Goal: Transaction & Acquisition: Purchase product/service

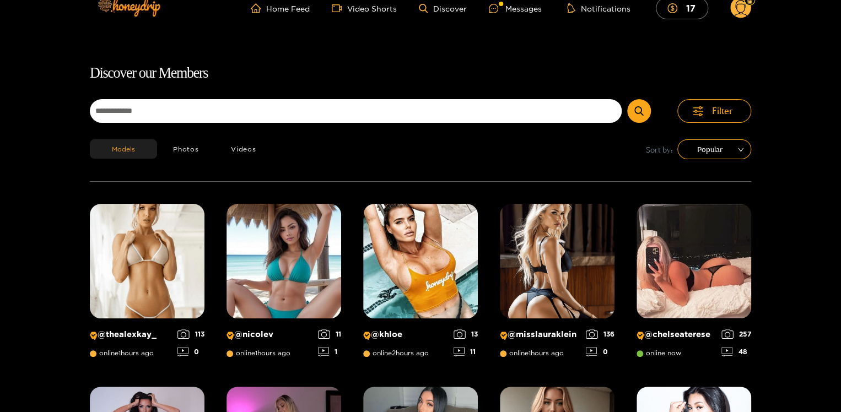
scroll to position [71, 0]
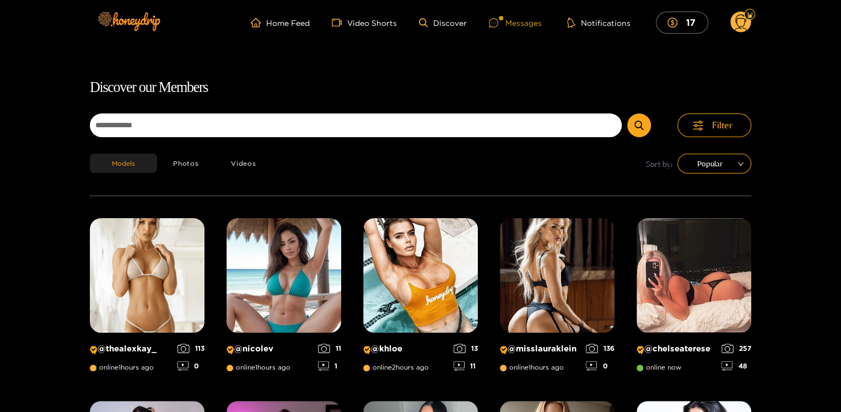
click at [516, 22] on div "Messages" at bounding box center [515, 23] width 53 height 13
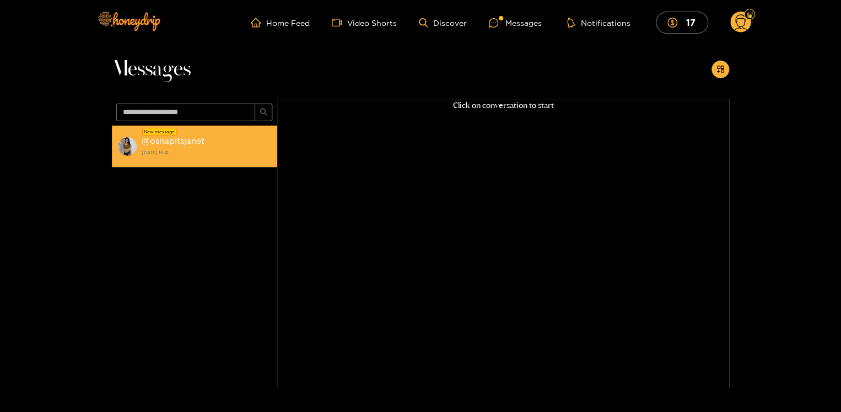
click at [181, 135] on div "@ osnapitsjanet 30 September 2025 16:41" at bounding box center [207, 146] width 130 height 25
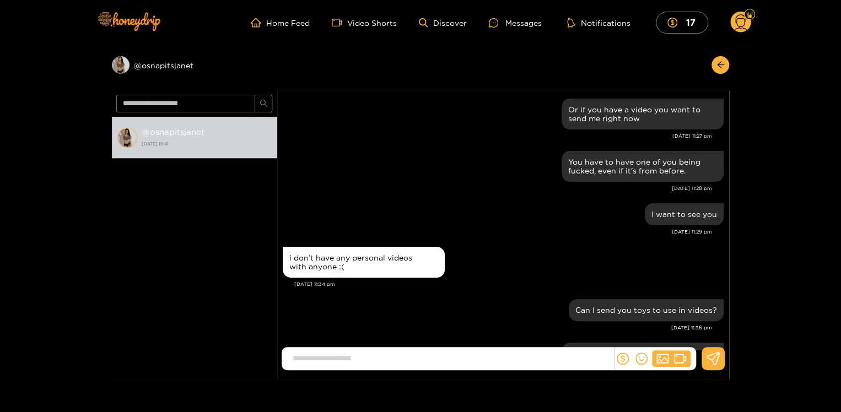
scroll to position [1087, 0]
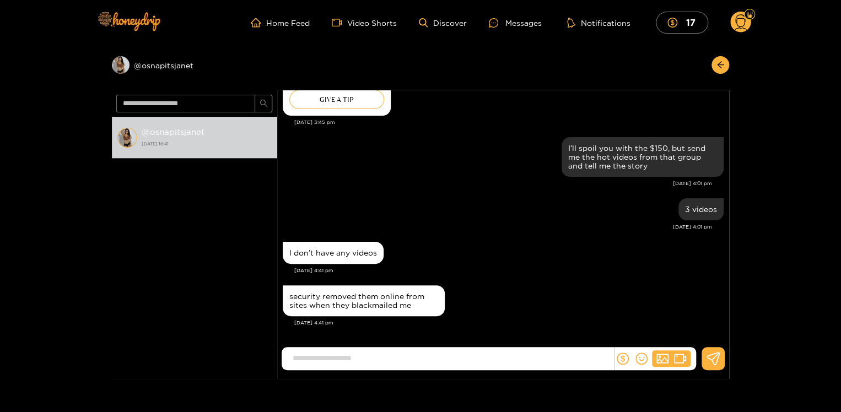
click at [114, 329] on div "@ osnapitsjanet 30 September 2025 16:41" at bounding box center [194, 236] width 165 height 239
click at [315, 357] on input at bounding box center [450, 359] width 327 height 18
type input "*"
type input "**********"
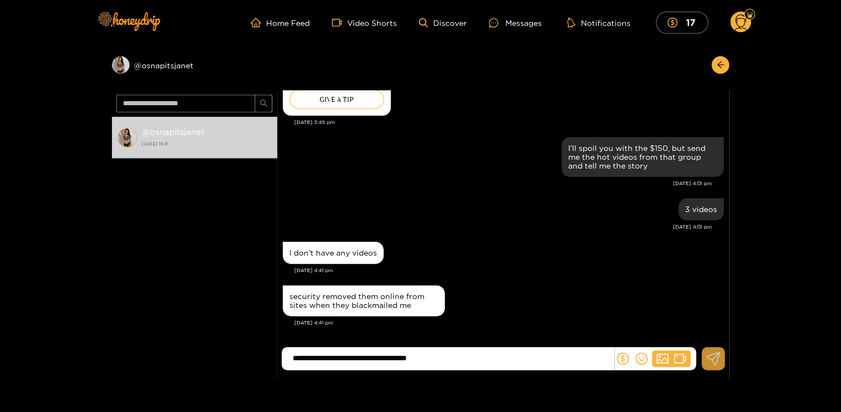
click at [712, 363] on icon at bounding box center [714, 358] width 14 height 13
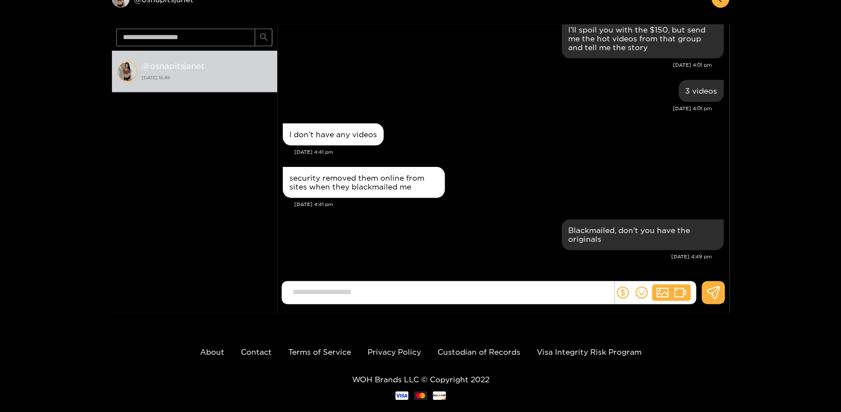
scroll to position [68, 0]
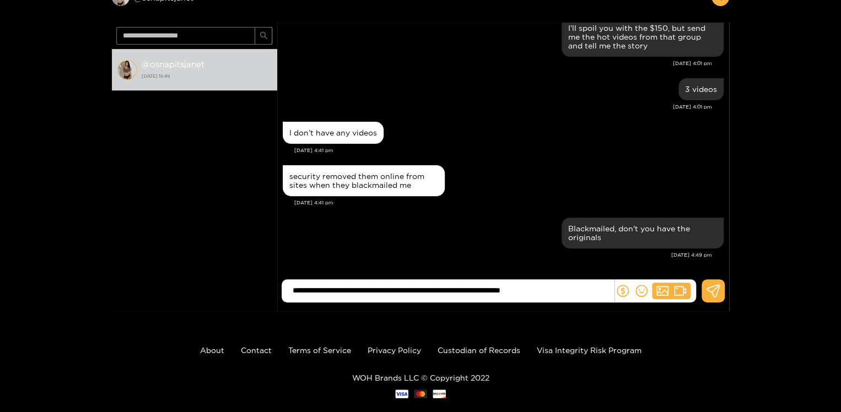
type input "**********"
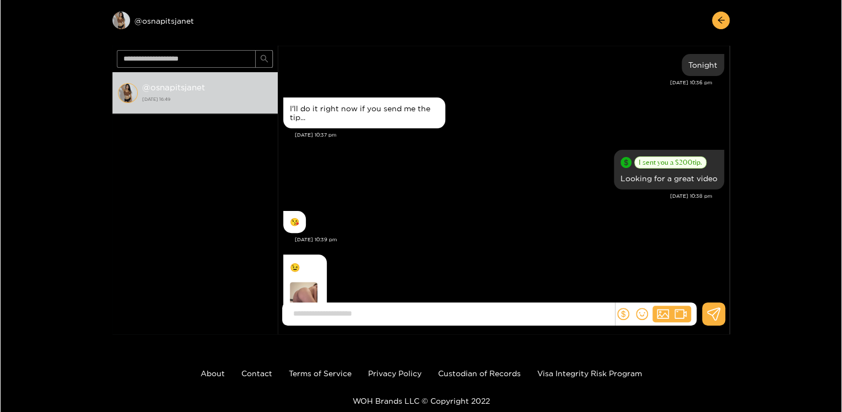
scroll to position [31, 0]
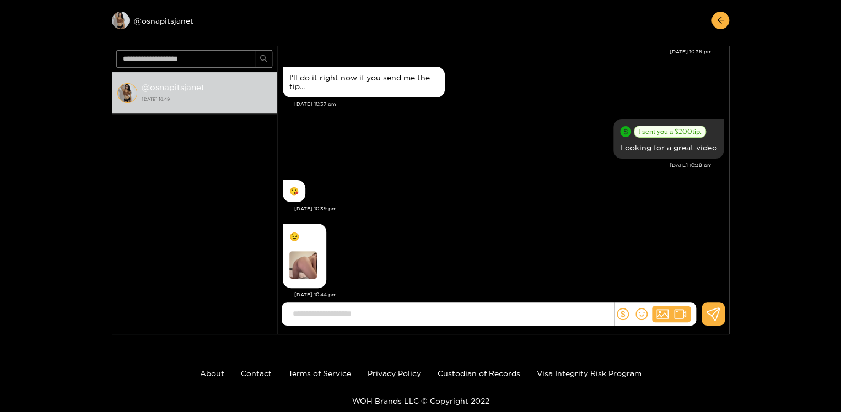
click at [302, 260] on img at bounding box center [303, 265] width 28 height 28
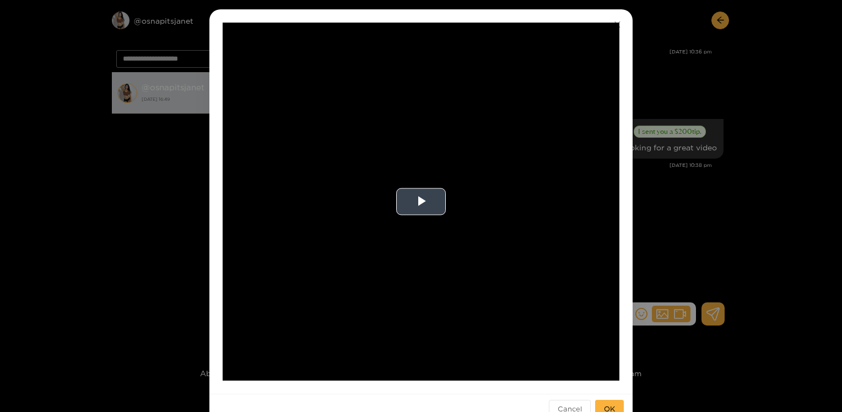
scroll to position [49, 0]
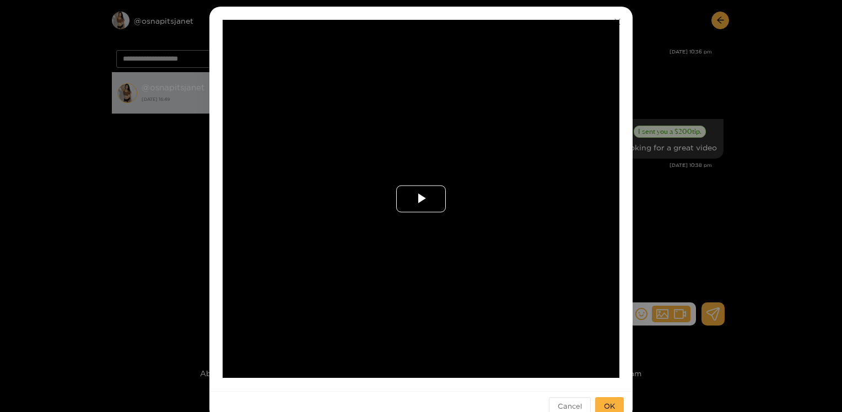
click at [421, 199] on span "Video Player" at bounding box center [421, 199] width 0 height 0
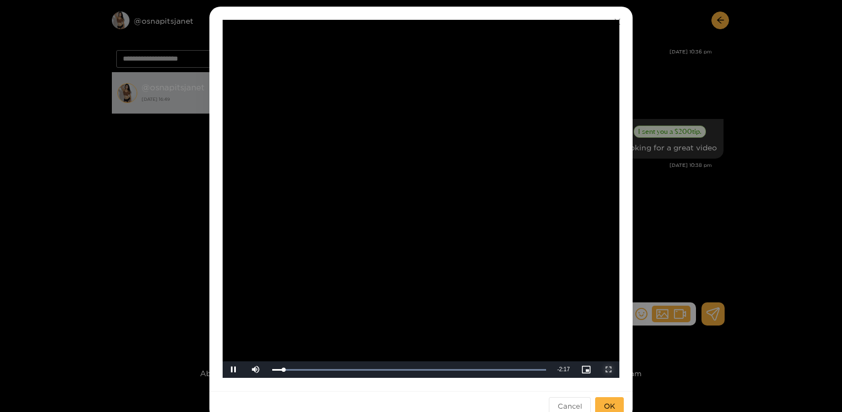
click at [609, 370] on span "Video Player" at bounding box center [609, 370] width 0 height 0
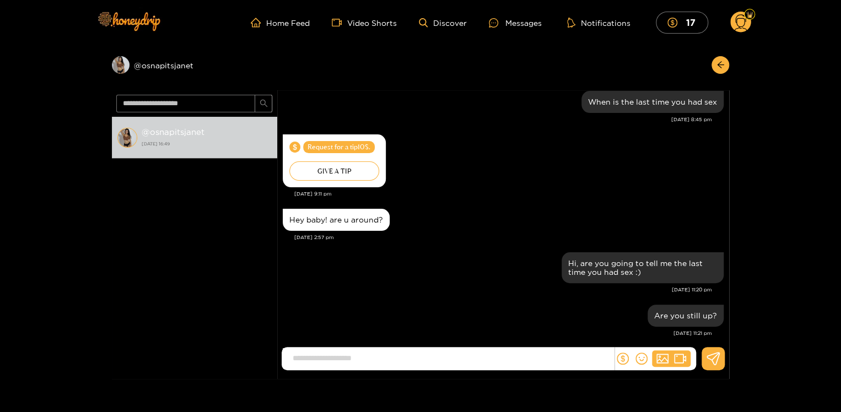
scroll to position [1327, 0]
click at [527, 24] on div "Messages" at bounding box center [515, 23] width 53 height 13
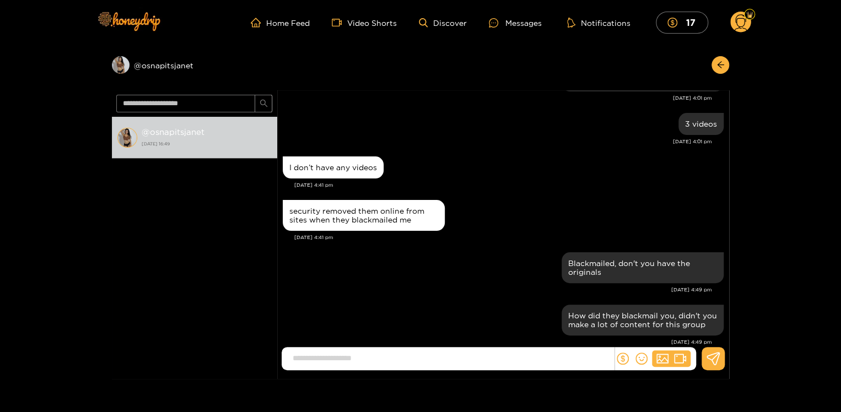
scroll to position [87, 0]
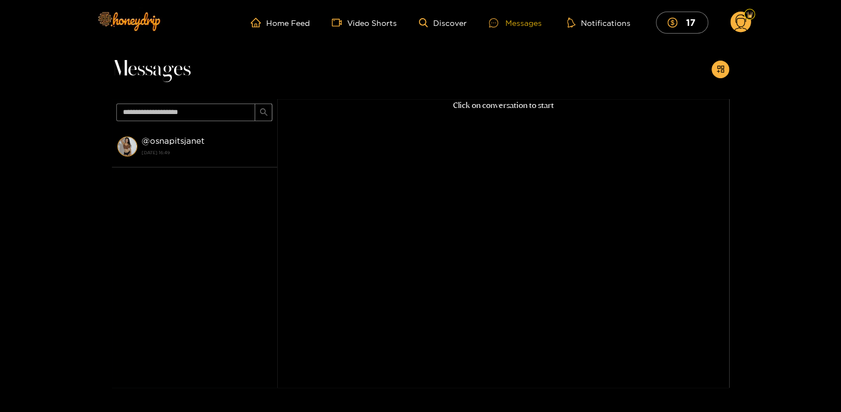
click at [519, 23] on div "Messages" at bounding box center [515, 23] width 53 height 13
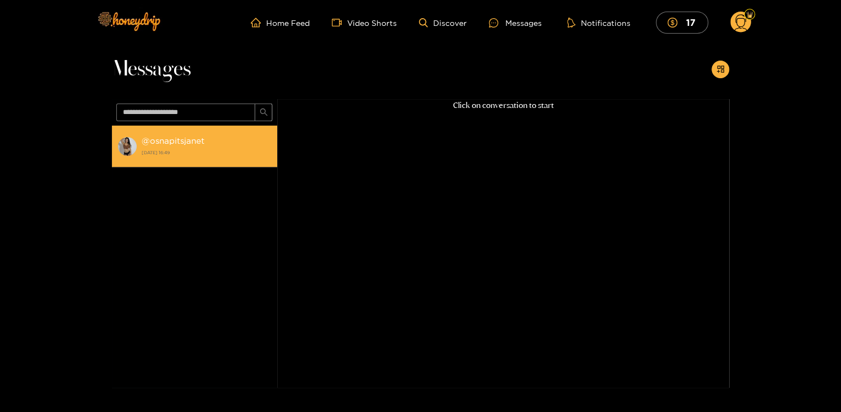
click at [176, 138] on strong "@ osnapitsjanet" at bounding box center [173, 140] width 63 height 9
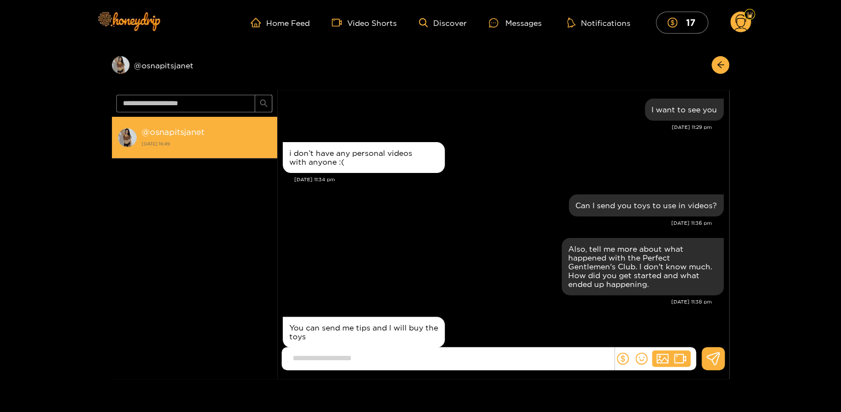
scroll to position [1087, 0]
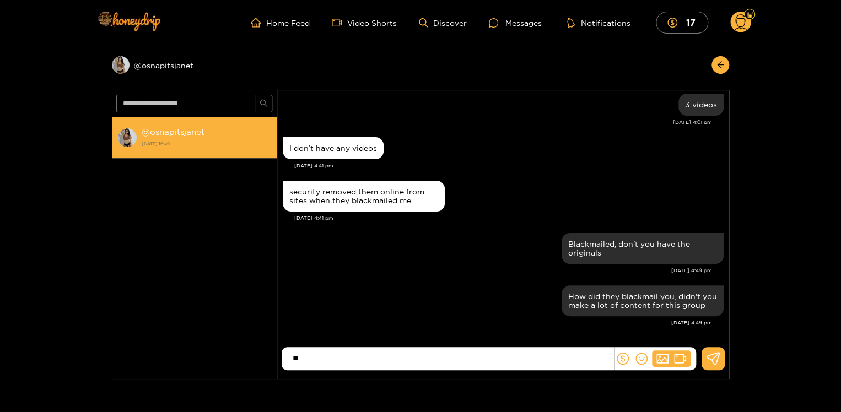
type input "*"
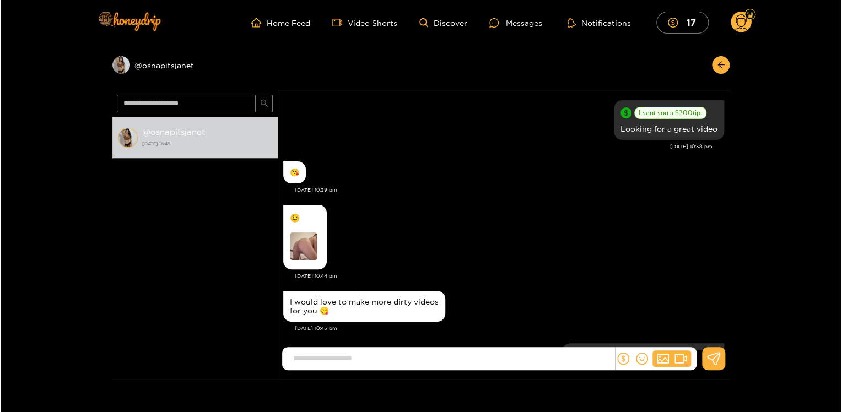
scroll to position [95, 0]
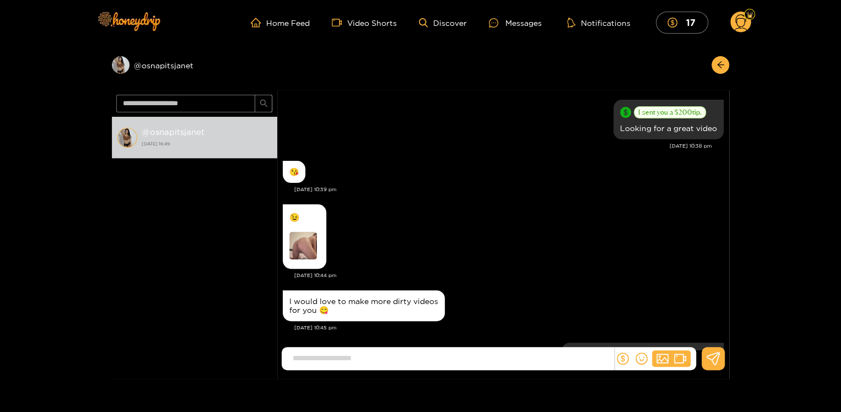
click at [304, 241] on img at bounding box center [303, 246] width 28 height 28
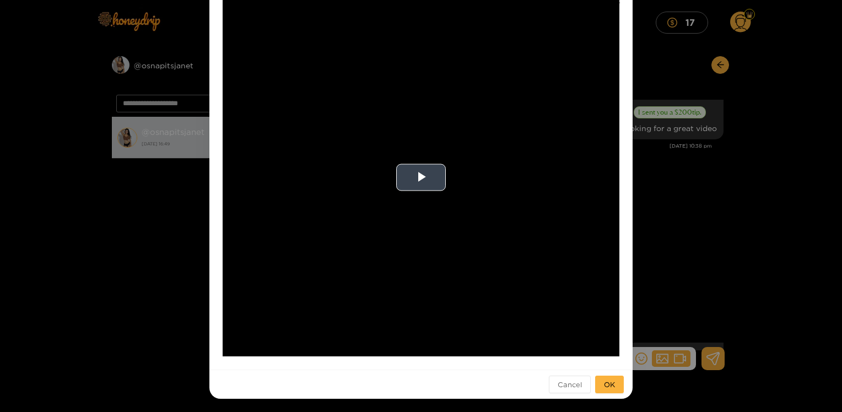
scroll to position [69, 0]
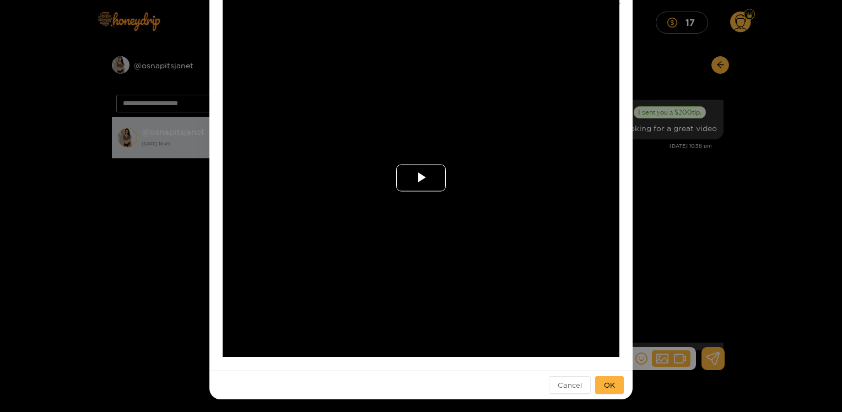
click at [421, 178] on span "Video Player" at bounding box center [421, 178] width 0 height 0
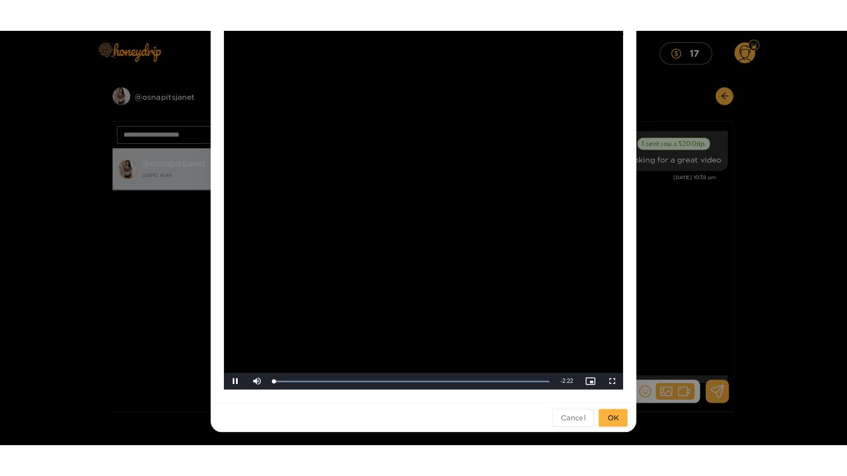
scroll to position [68, 0]
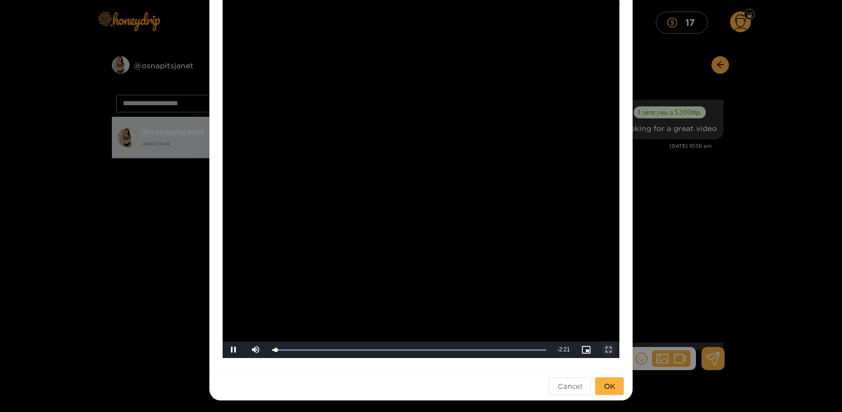
click at [609, 350] on span "Video Player" at bounding box center [609, 350] width 0 height 0
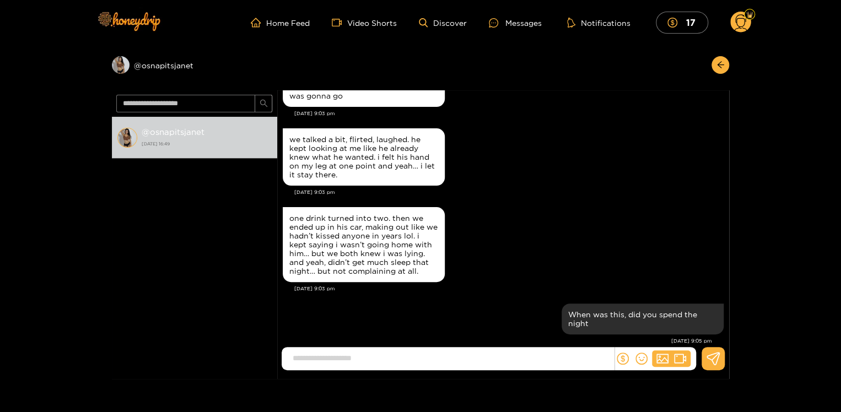
scroll to position [549, 0]
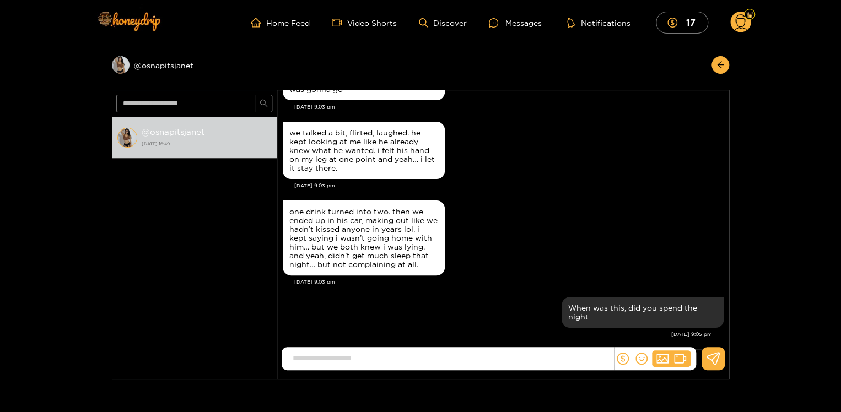
drag, startPoint x: 727, startPoint y: 127, endPoint x: 727, endPoint y: 133, distance: 6.6
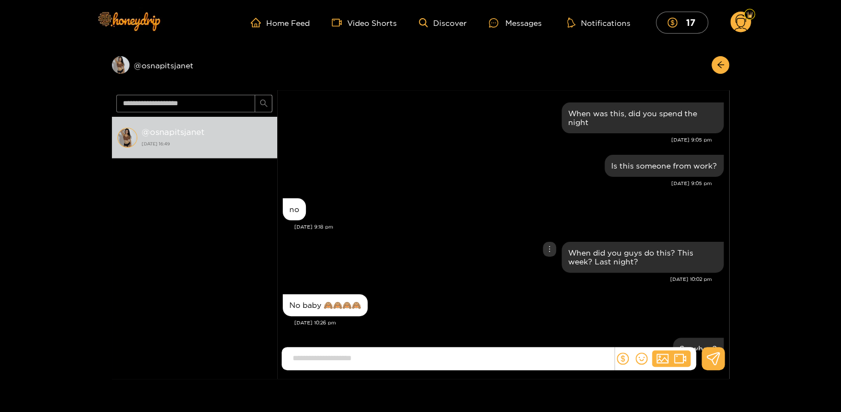
scroll to position [743, 0]
click at [289, 21] on link "Home Feed" at bounding box center [280, 23] width 59 height 10
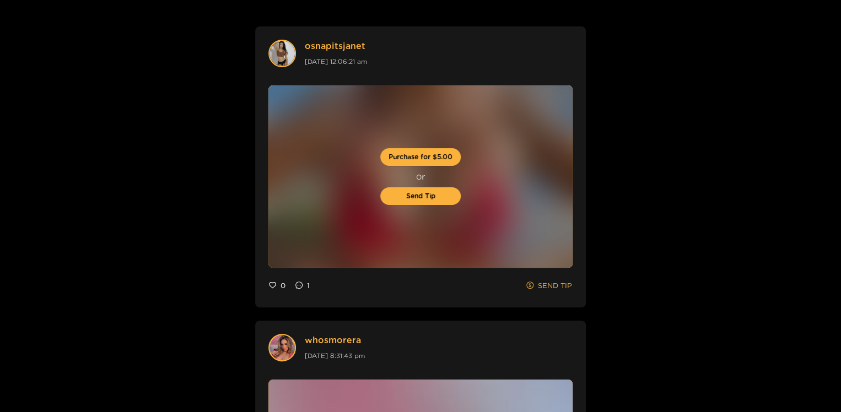
scroll to position [6, 0]
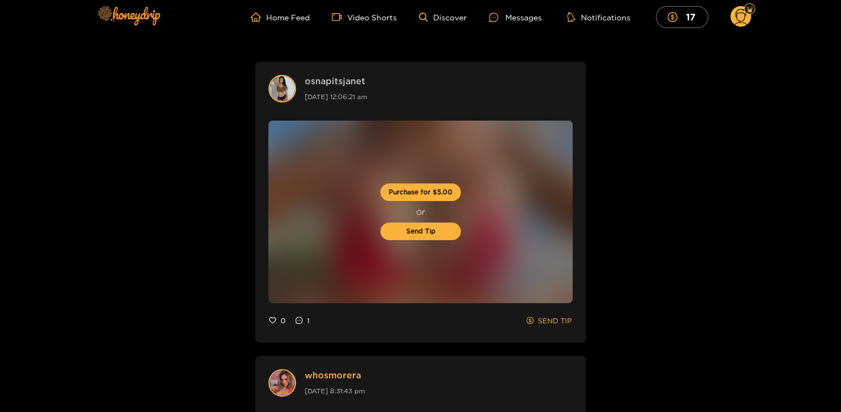
click at [331, 80] on link "osnapitsjanet" at bounding box center [336, 81] width 62 height 13
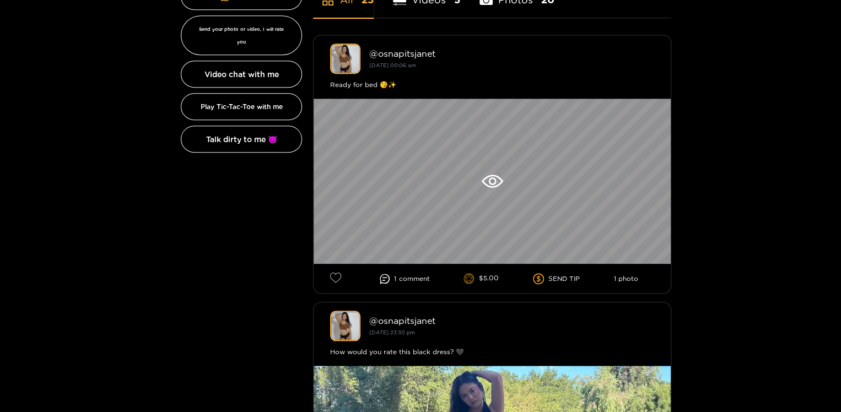
scroll to position [321, 0]
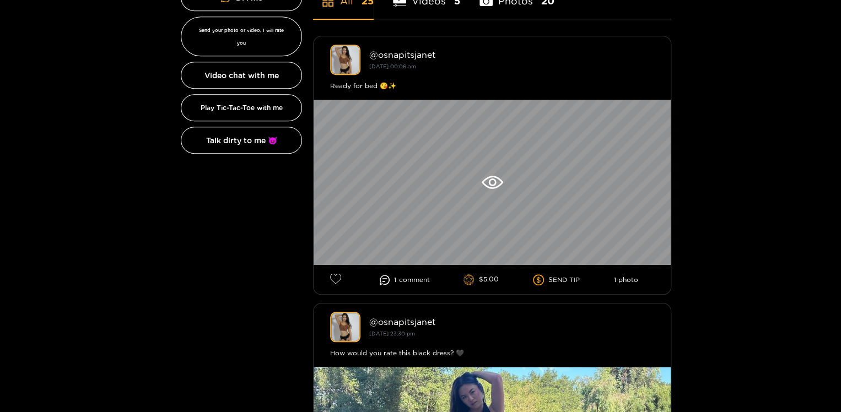
click at [384, 278] on icon at bounding box center [384, 279] width 5 height 3
click at [408, 279] on span "comment" at bounding box center [414, 280] width 31 height 8
click at [537, 279] on icon "dollar" at bounding box center [538, 280] width 11 height 11
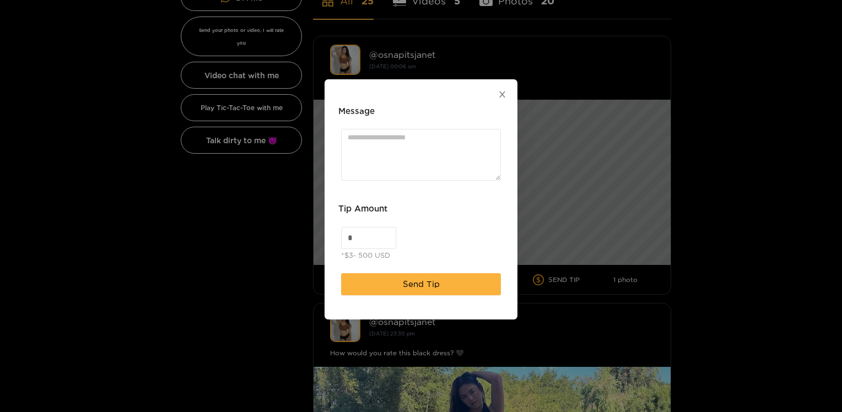
click at [498, 93] on icon "close" at bounding box center [502, 94] width 8 height 8
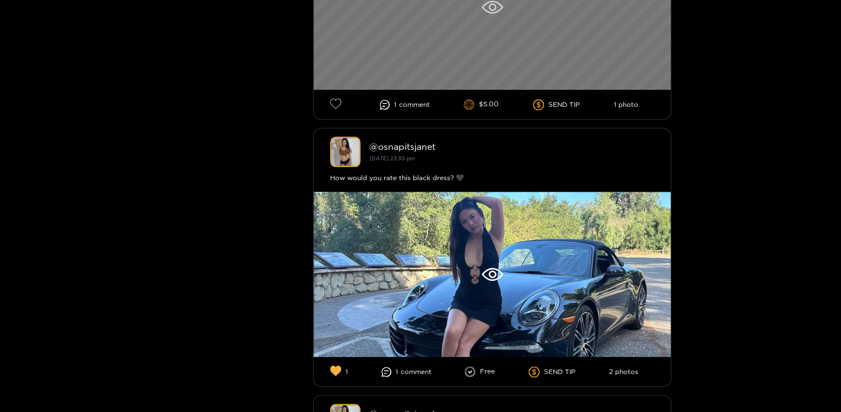
scroll to position [430, 0]
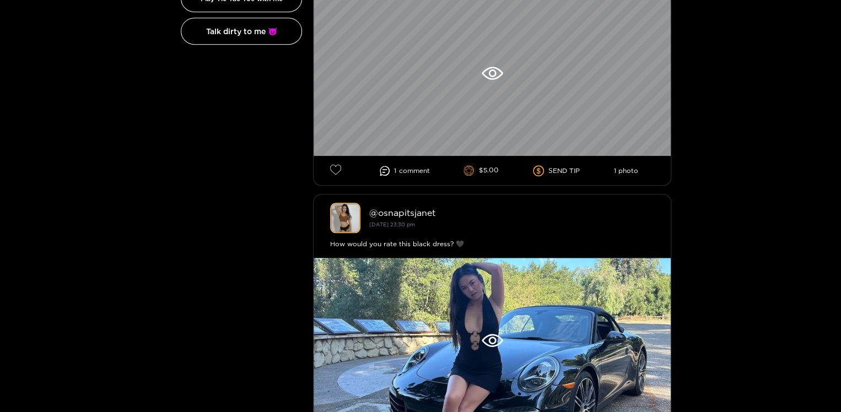
click at [625, 171] on li "1 photo" at bounding box center [626, 171] width 24 height 8
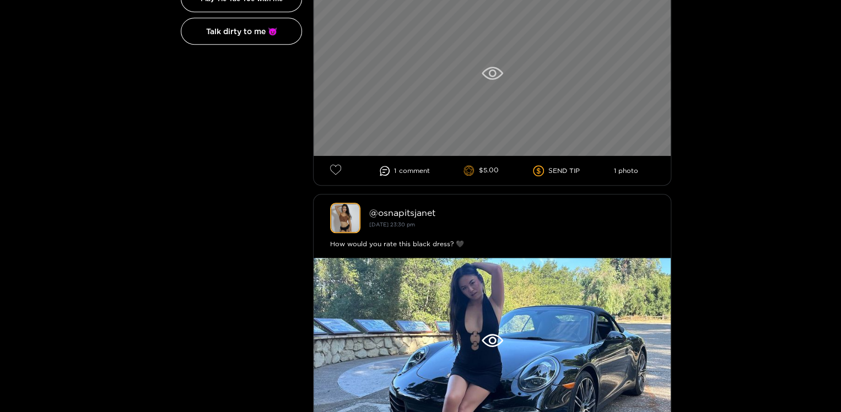
click at [498, 73] on icon at bounding box center [492, 73] width 21 height 13
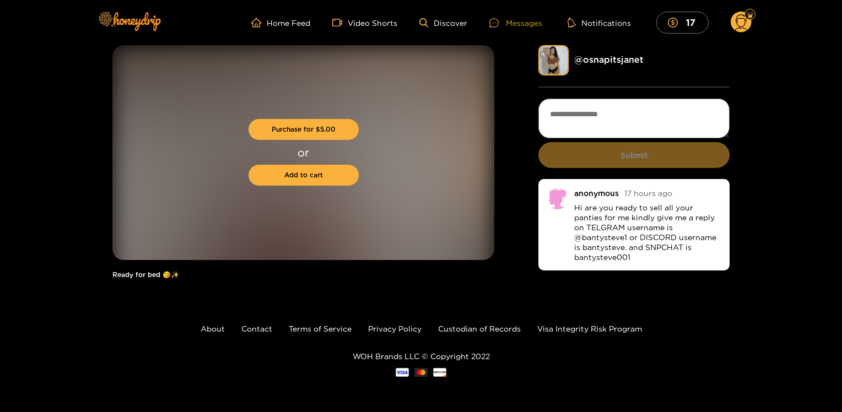
click at [514, 22] on div "Messages" at bounding box center [516, 23] width 53 height 13
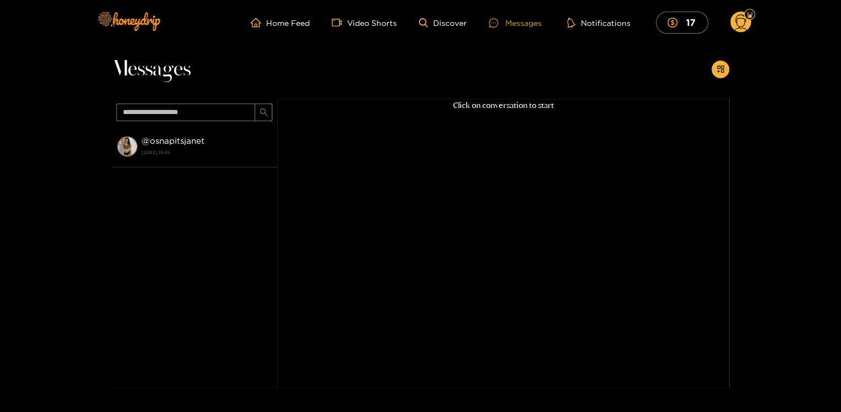
click at [528, 23] on div "Messages" at bounding box center [515, 23] width 53 height 13
click at [520, 23] on div "Messages" at bounding box center [515, 23] width 53 height 13
click at [518, 24] on div "Messages" at bounding box center [515, 23] width 53 height 13
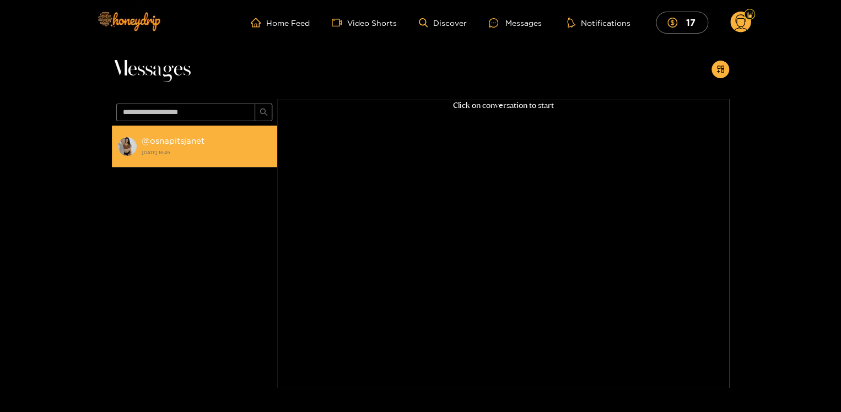
click at [175, 147] on div "@ osnapitsjanet 30 September 2025 16:49" at bounding box center [207, 146] width 130 height 25
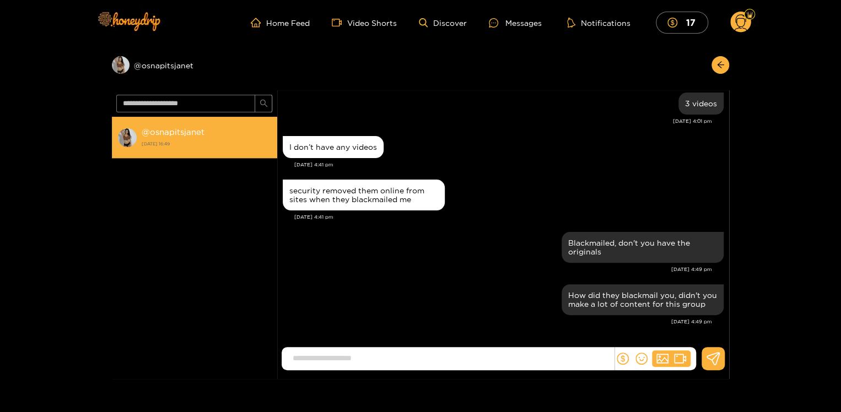
scroll to position [1087, 0]
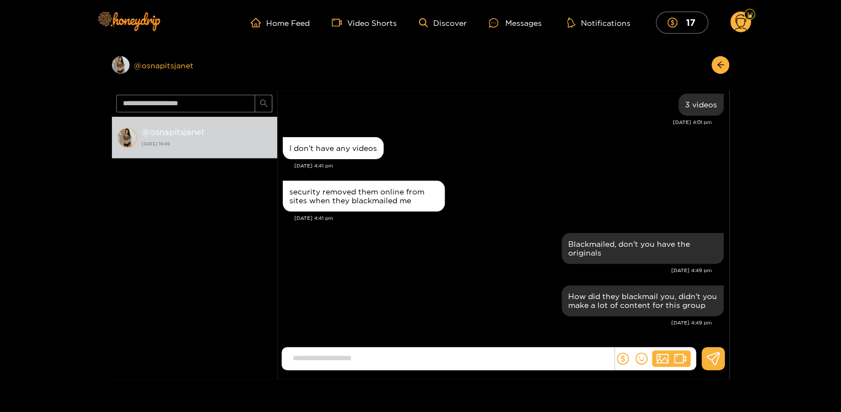
click at [157, 63] on div "Preview @ osnapitsjanet" at bounding box center [194, 65] width 165 height 18
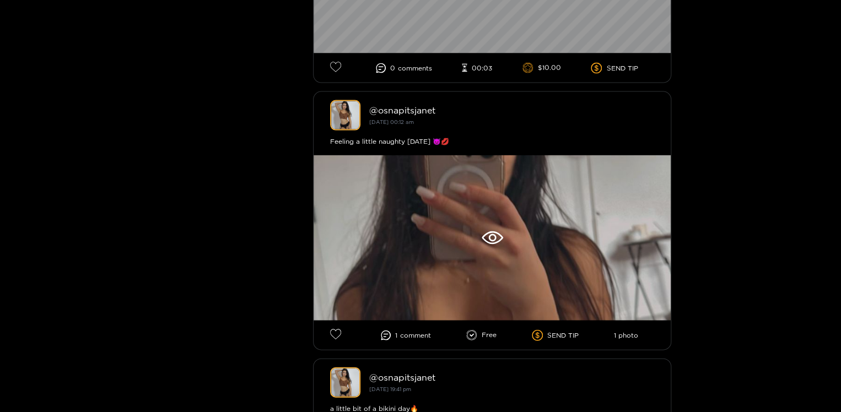
scroll to position [1067, 0]
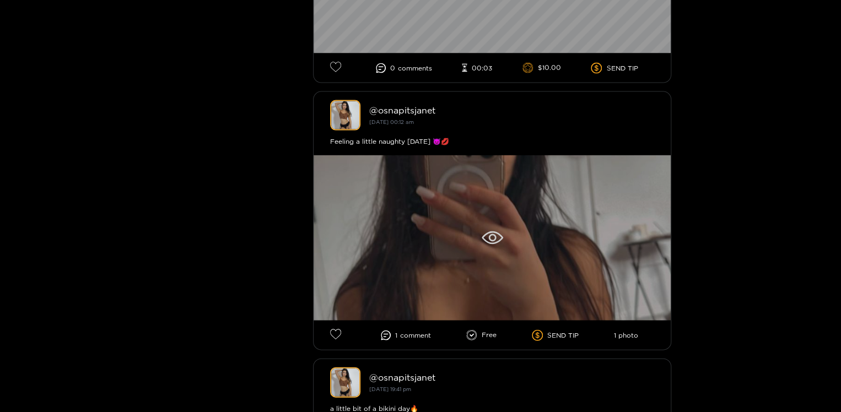
click at [493, 236] on icon at bounding box center [492, 238] width 21 height 13
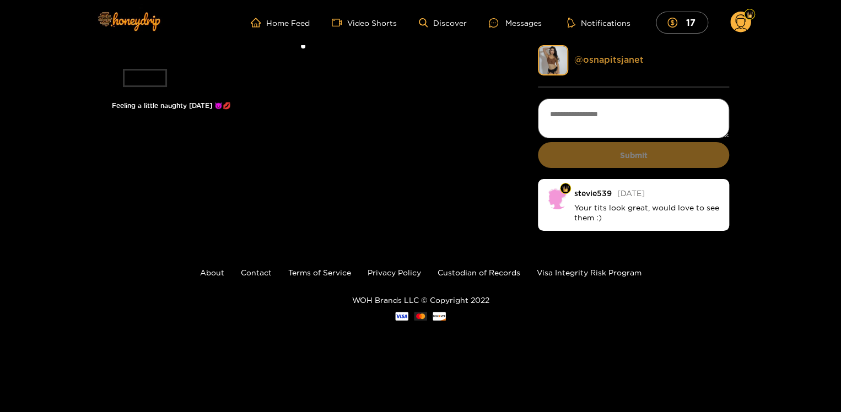
click at [595, 58] on link "@ osnapitsjanet" at bounding box center [608, 60] width 69 height 10
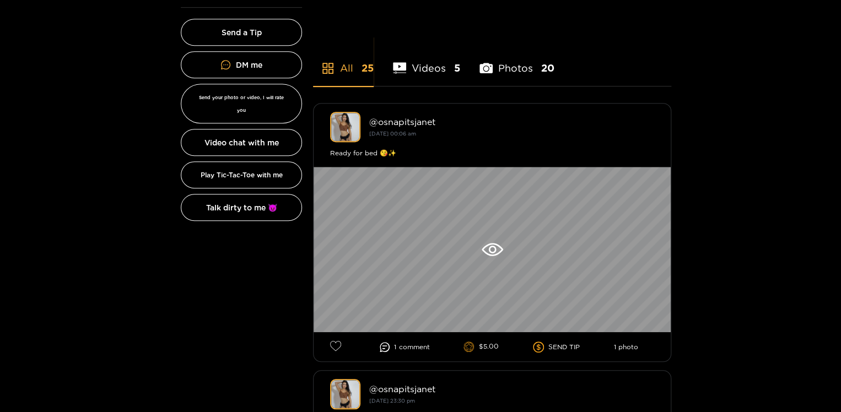
scroll to position [255, 0]
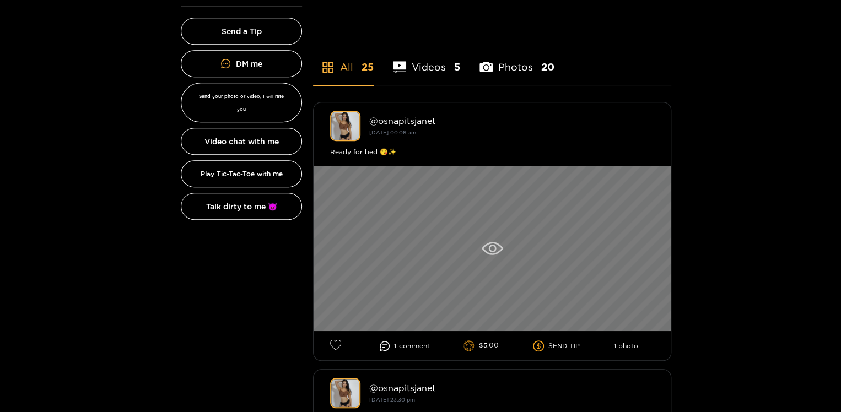
click at [490, 251] on icon at bounding box center [492, 249] width 8 height 8
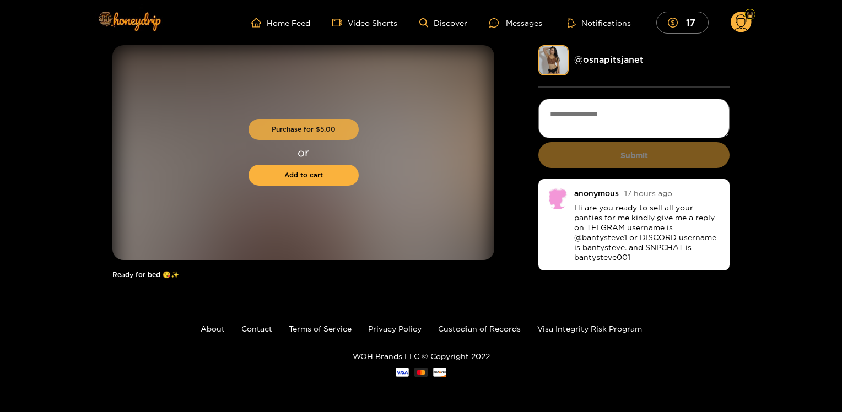
click at [309, 129] on button "Purchase for $ 5.00" at bounding box center [304, 129] width 110 height 21
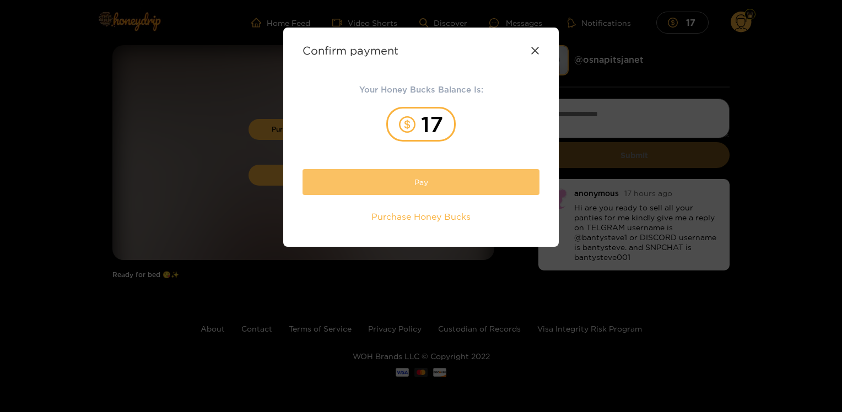
click at [375, 176] on button "Pay" at bounding box center [421, 182] width 237 height 26
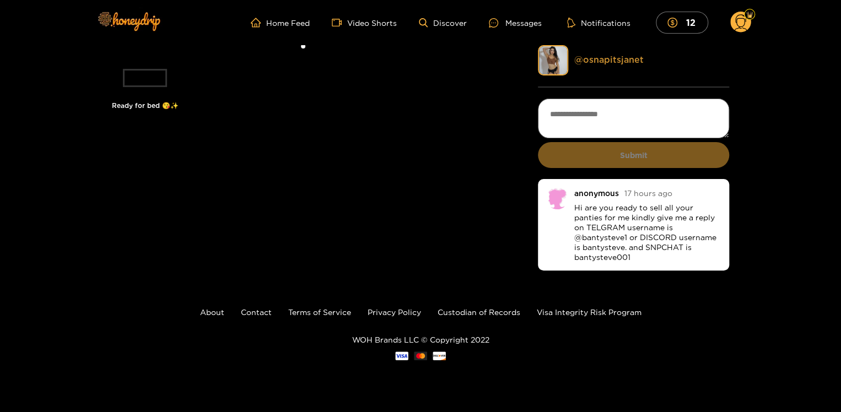
click at [601, 61] on link "@ osnapitsjanet" at bounding box center [608, 60] width 69 height 10
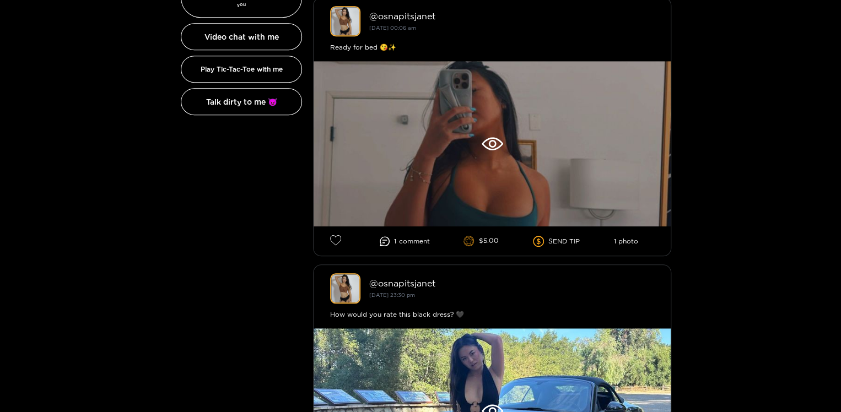
scroll to position [344, 0]
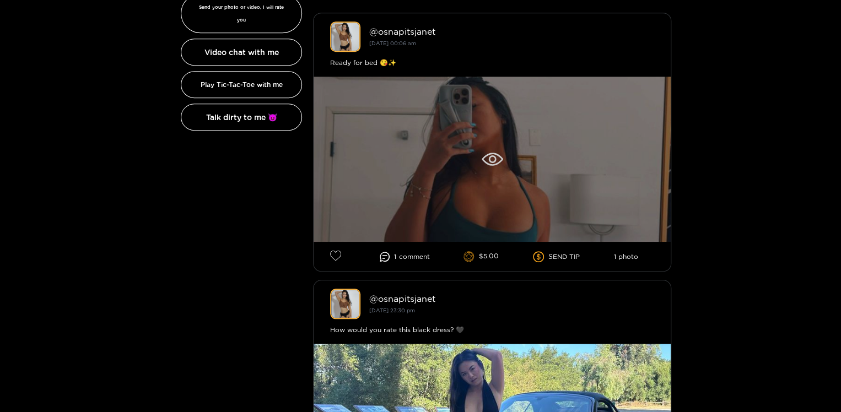
click at [390, 197] on div at bounding box center [492, 159] width 357 height 165
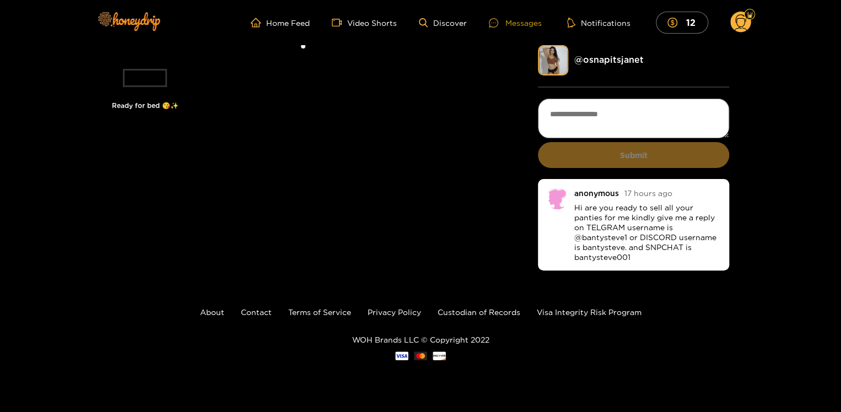
click at [517, 19] on div "Messages" at bounding box center [515, 23] width 53 height 13
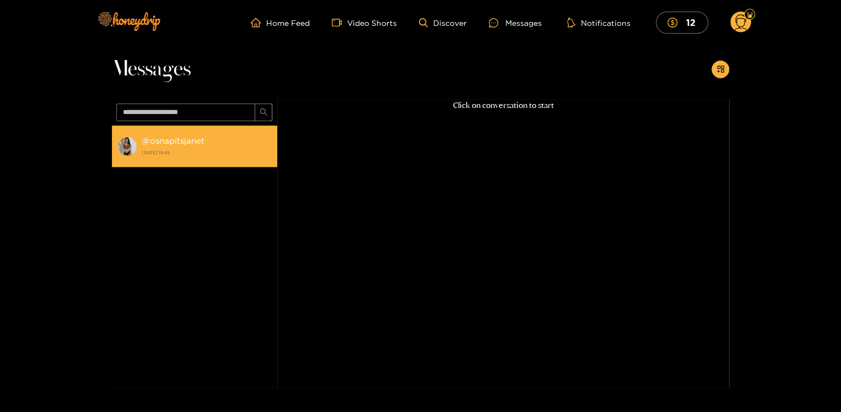
click at [175, 139] on strong "@ osnapitsjanet" at bounding box center [173, 140] width 63 height 9
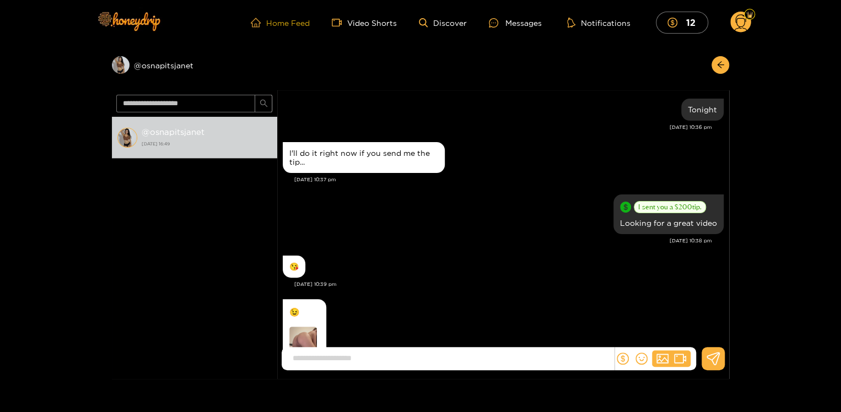
click at [279, 21] on link "Home Feed" at bounding box center [280, 23] width 59 height 10
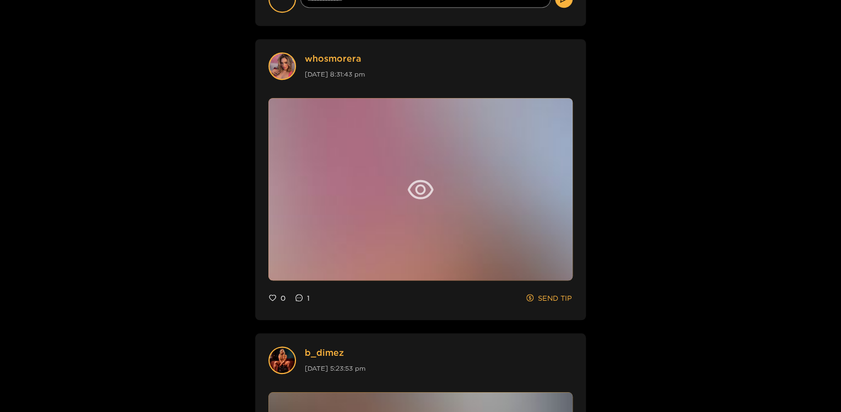
scroll to position [355, 0]
click at [417, 186] on icon "eye" at bounding box center [421, 188] width 26 height 19
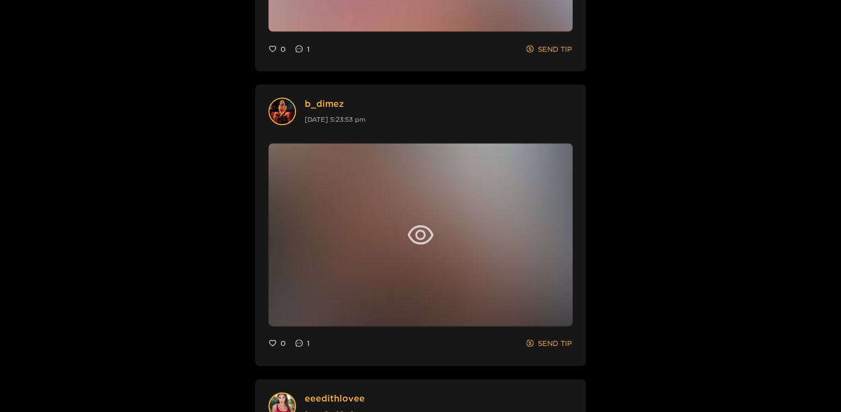
scroll to position [606, 0]
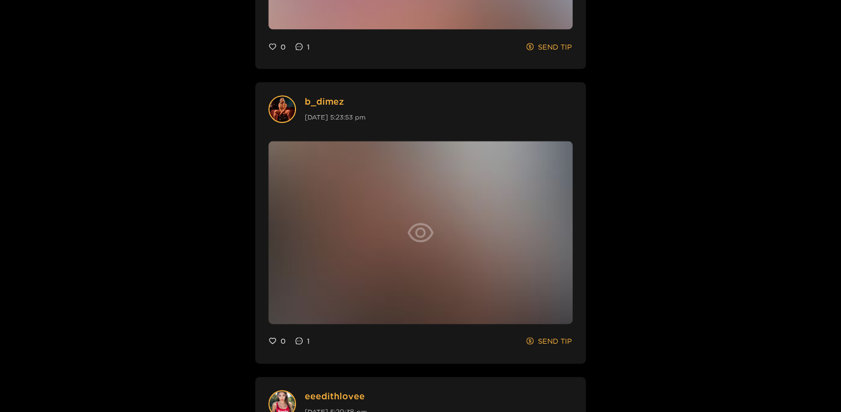
click at [416, 210] on div at bounding box center [420, 232] width 304 height 182
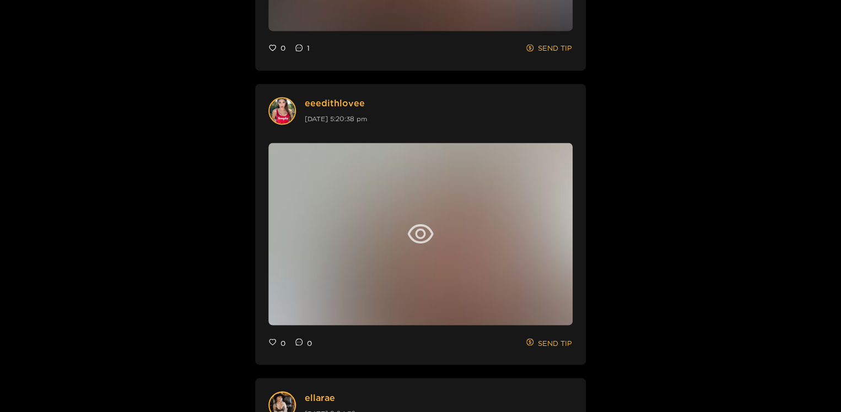
scroll to position [922, 0]
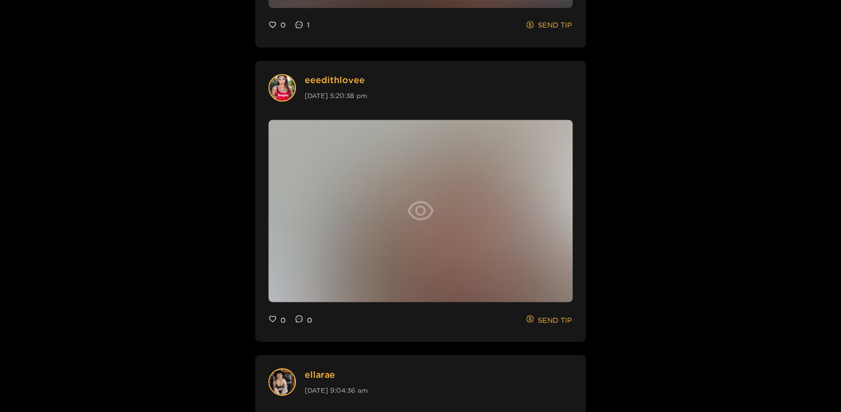
click at [422, 203] on icon "eye" at bounding box center [420, 210] width 26 height 26
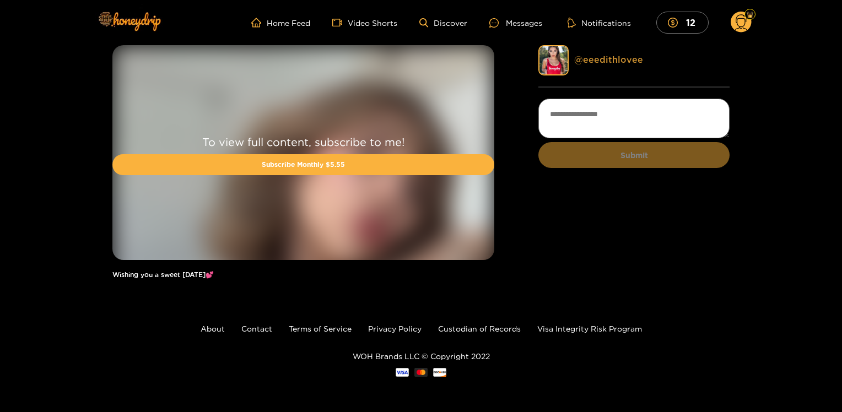
click at [594, 61] on link "@ eeedithlovee" at bounding box center [608, 60] width 69 height 10
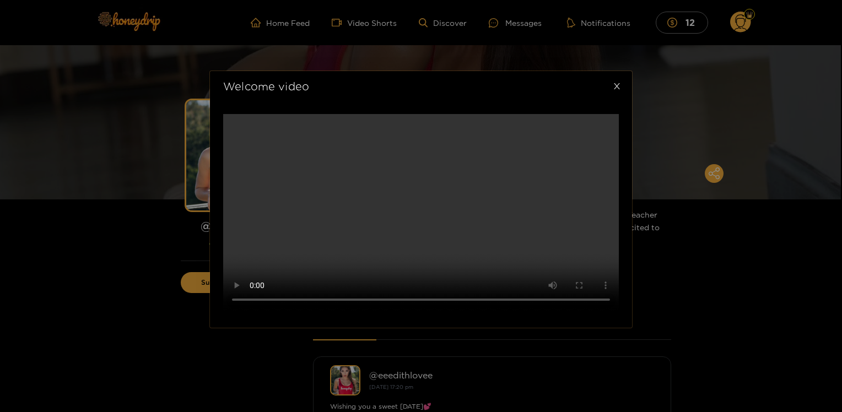
click at [618, 82] on icon "close" at bounding box center [617, 86] width 8 height 8
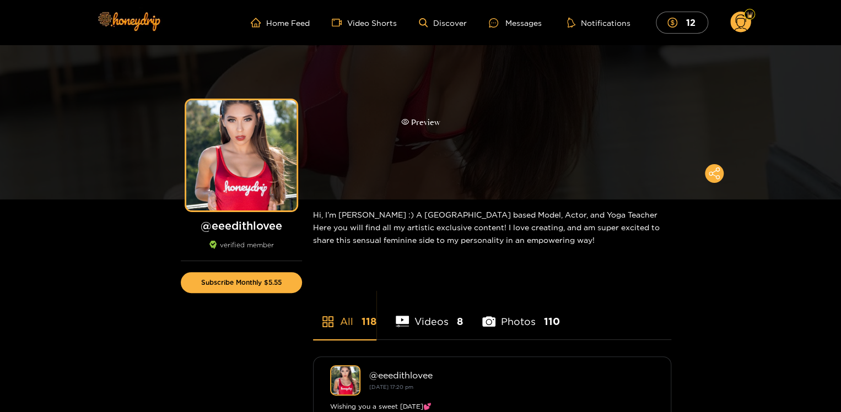
click at [426, 122] on div "Preview" at bounding box center [420, 122] width 39 height 13
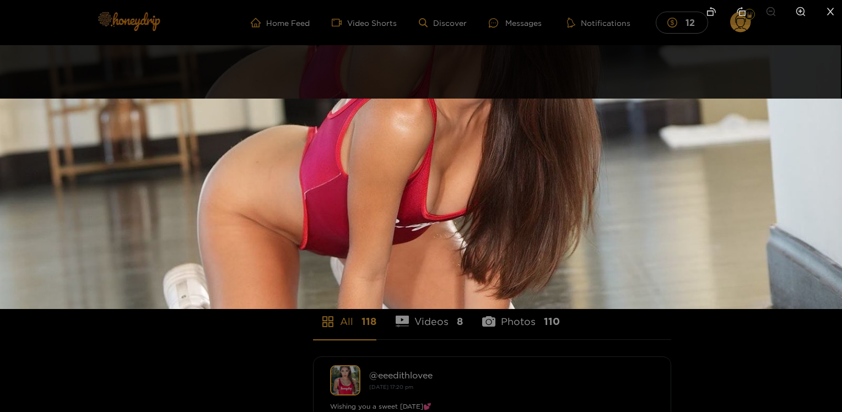
click at [700, 344] on div at bounding box center [421, 206] width 842 height 412
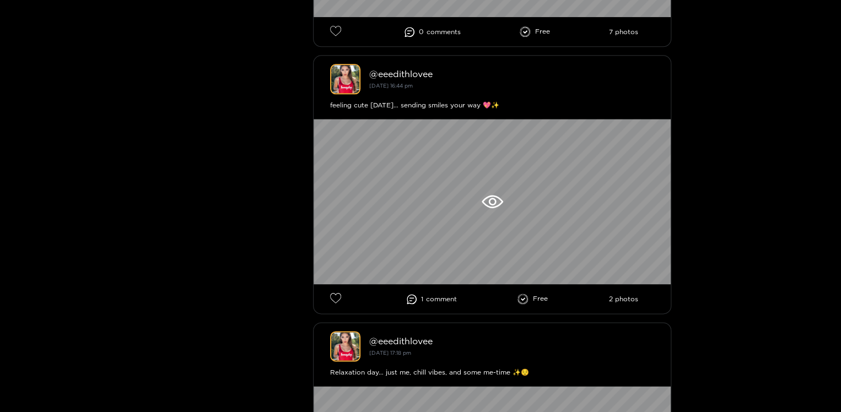
scroll to position [577, 0]
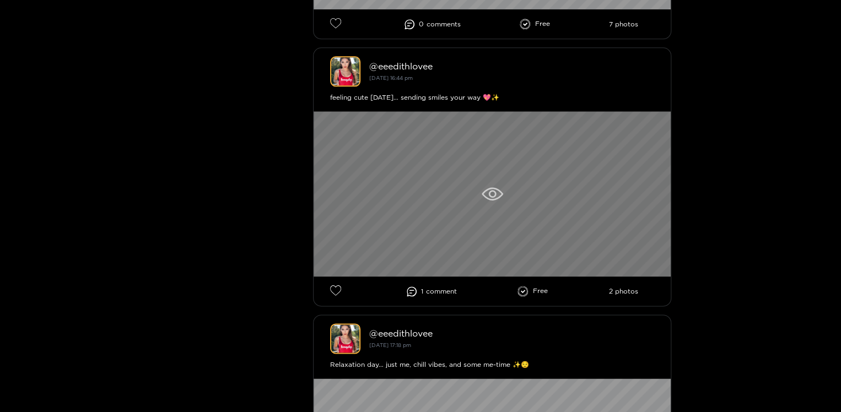
click at [496, 195] on icon at bounding box center [492, 193] width 21 height 13
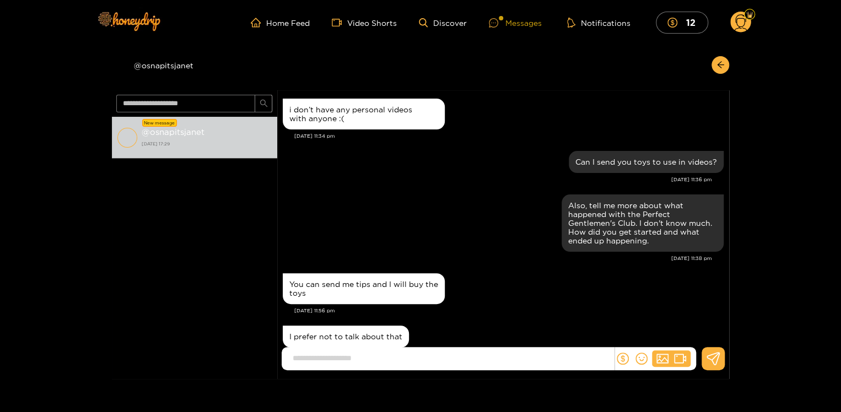
scroll to position [1087, 0]
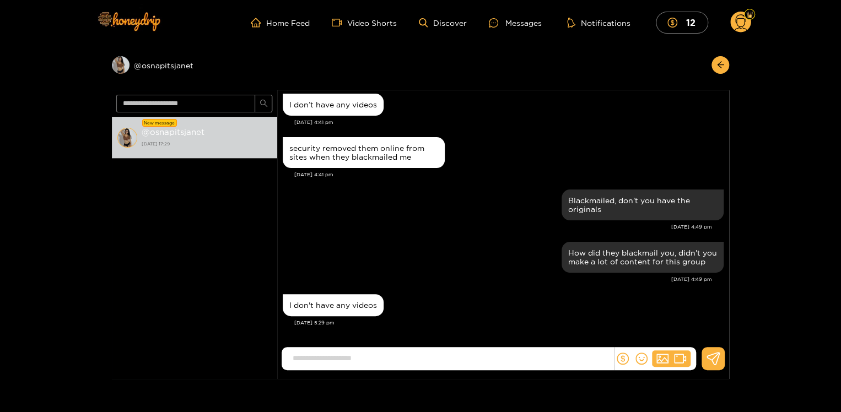
click at [475, 358] on input at bounding box center [450, 359] width 327 height 18
type input "**********"
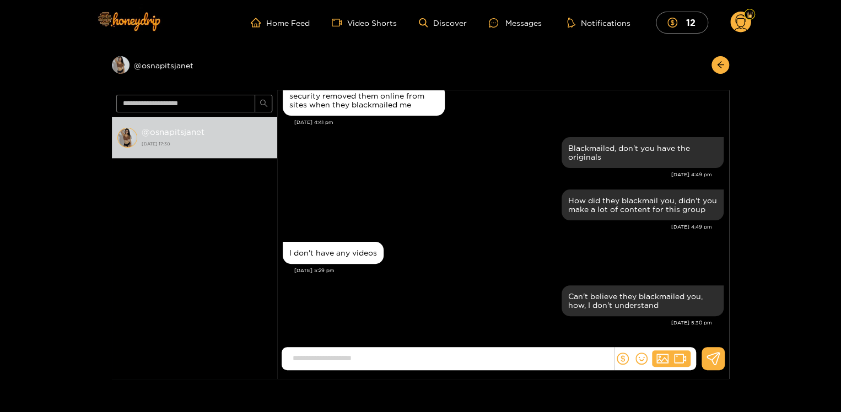
click at [443, 357] on input at bounding box center [450, 359] width 327 height 18
type input "*"
type input "**********"
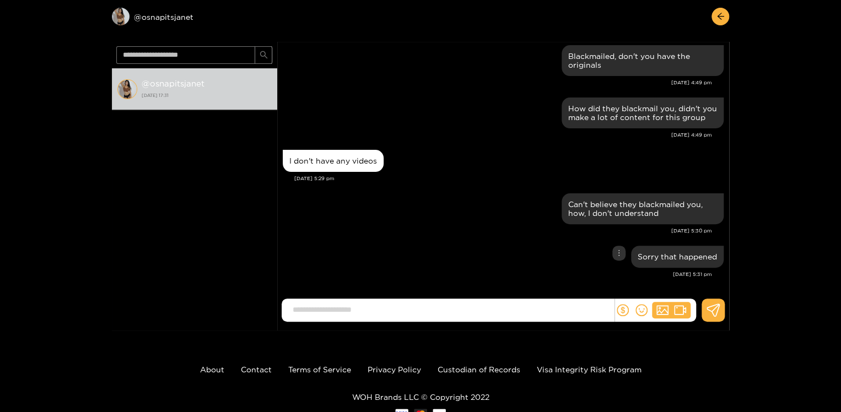
scroll to position [49, 0]
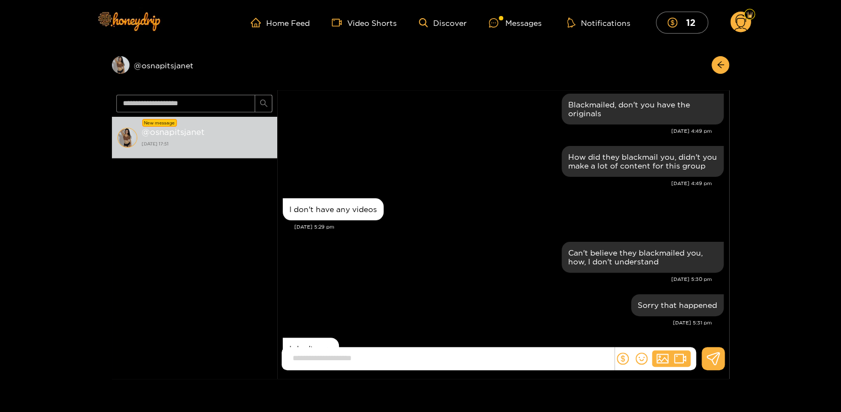
scroll to position [1130, 0]
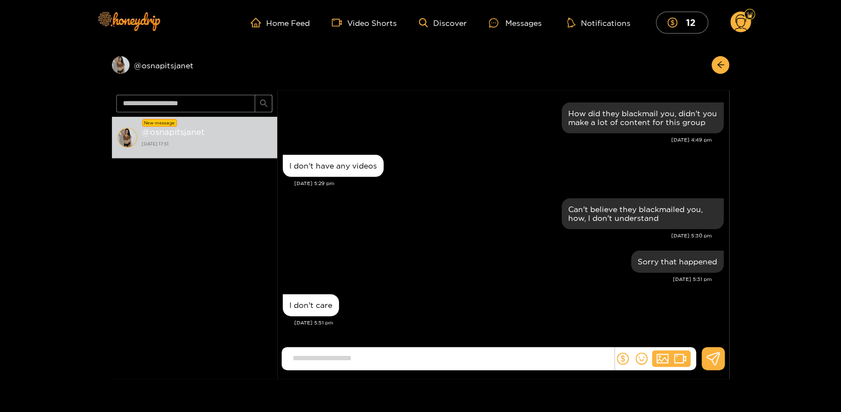
click at [393, 358] on input at bounding box center [450, 359] width 327 height 18
type input "*"
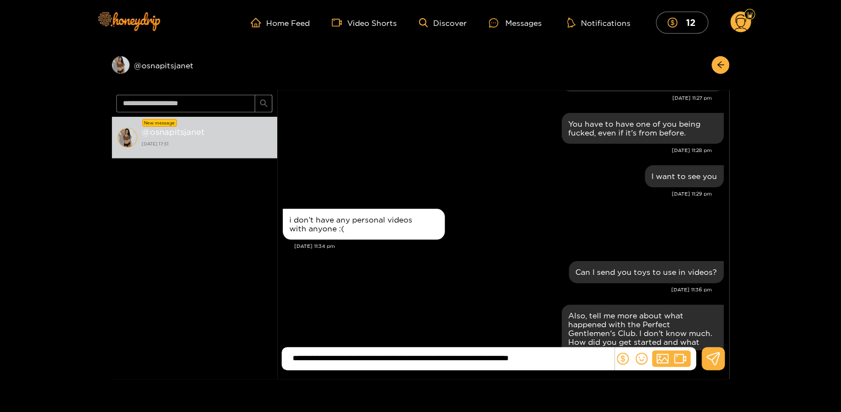
scroll to position [1232, 0]
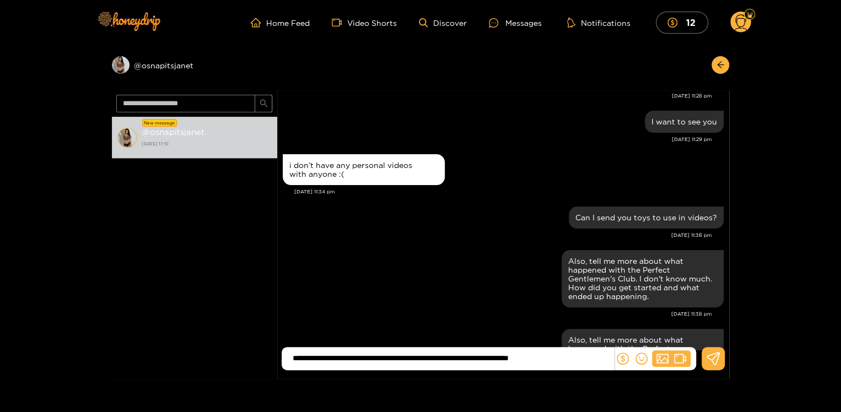
type input "**********"
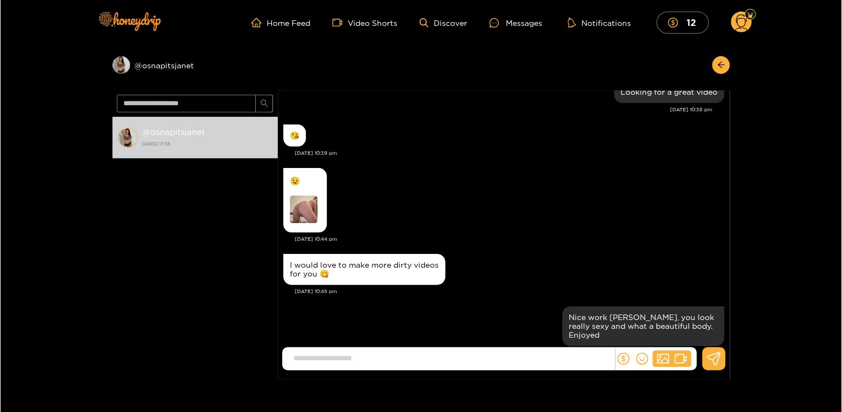
scroll to position [1303, 0]
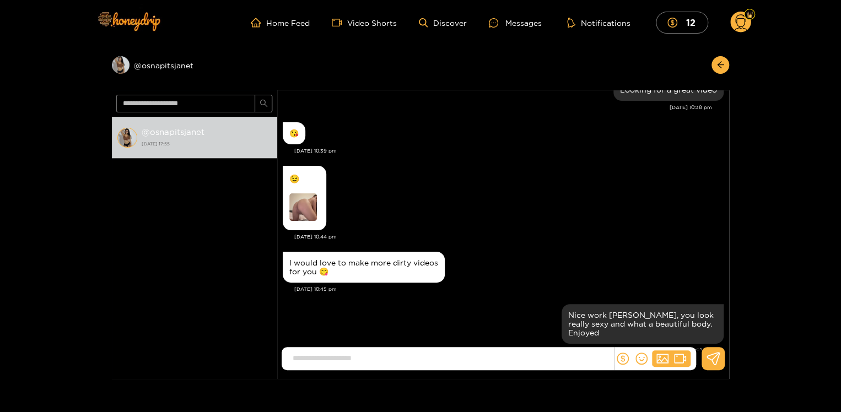
click at [302, 212] on img at bounding box center [303, 207] width 28 height 28
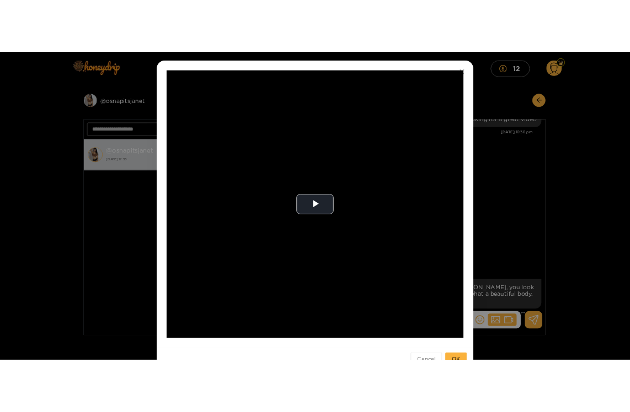
scroll to position [56, 0]
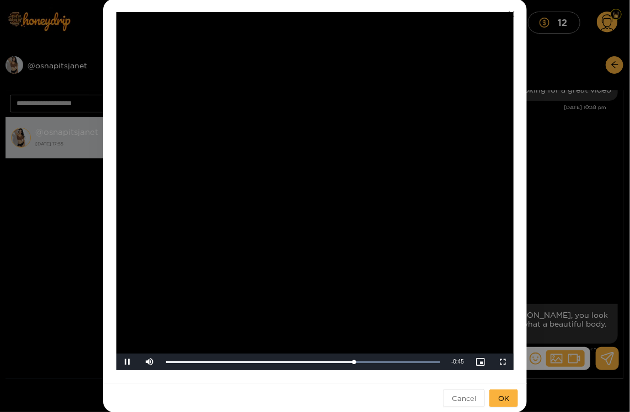
click at [583, 73] on div "**********" at bounding box center [315, 206] width 630 height 412
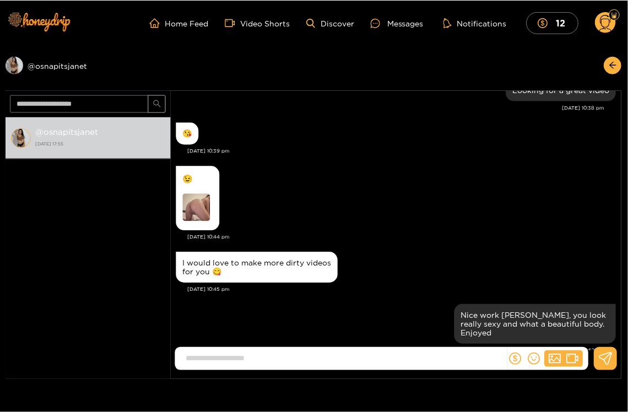
scroll to position [0, 0]
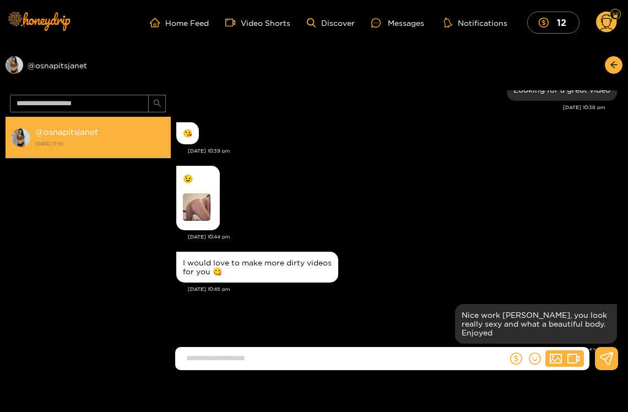
click at [65, 132] on strong "@ osnapitsjanet" at bounding box center [66, 131] width 63 height 9
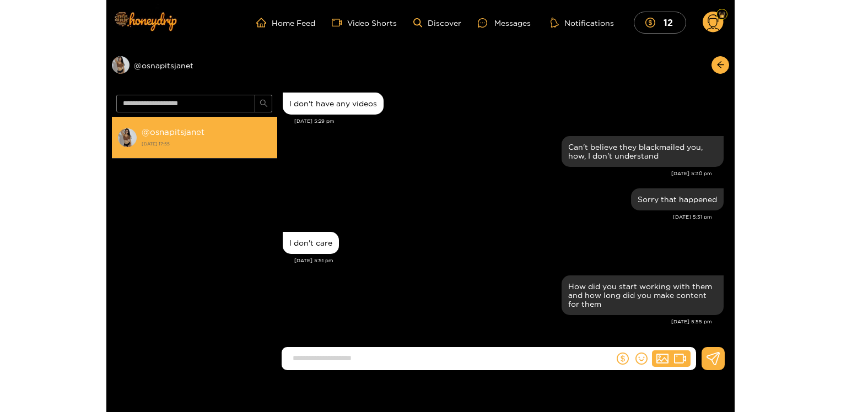
scroll to position [1060, 0]
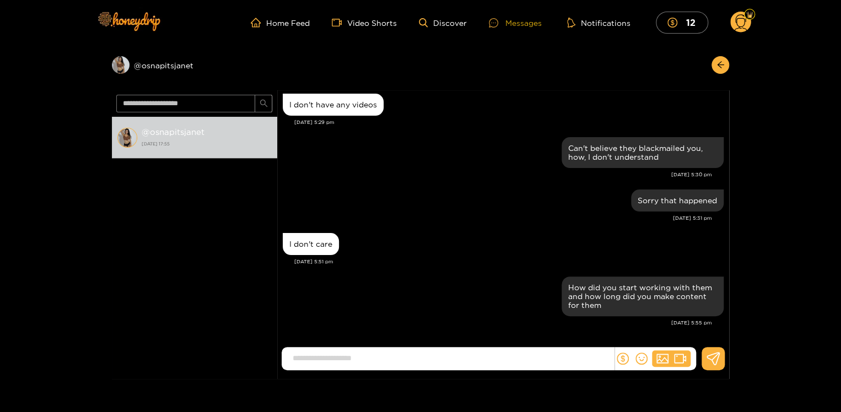
click at [515, 20] on div "Messages" at bounding box center [515, 23] width 53 height 13
click at [515, 23] on div "Messages" at bounding box center [515, 23] width 53 height 13
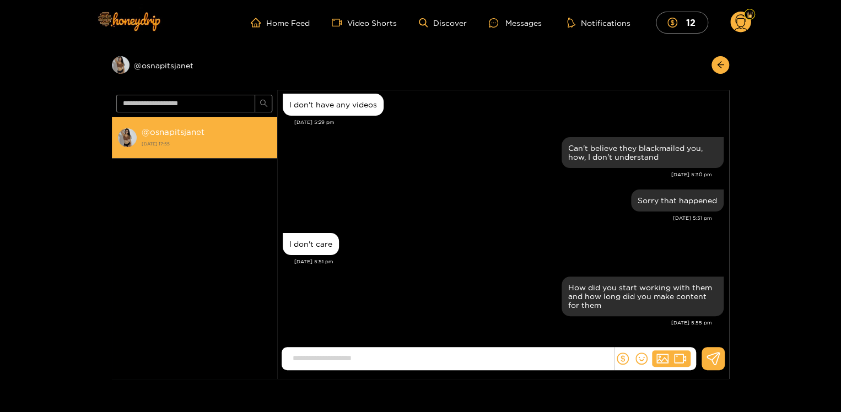
click at [178, 132] on strong "@ osnapitsjanet" at bounding box center [173, 131] width 63 height 9
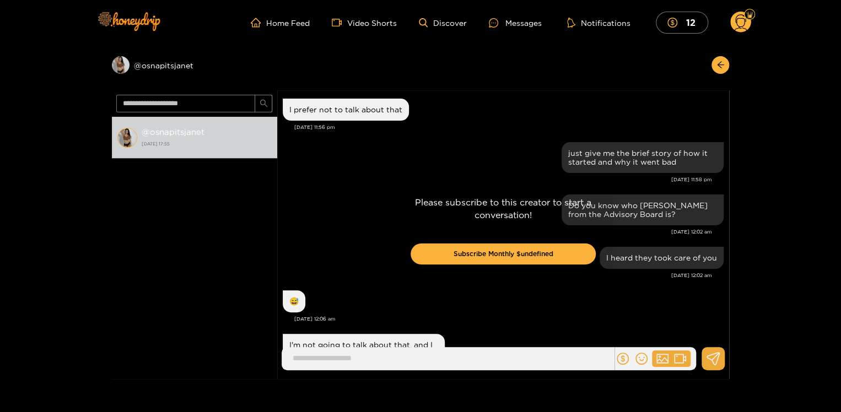
scroll to position [1060, 0]
